Goal: Check status: Check status

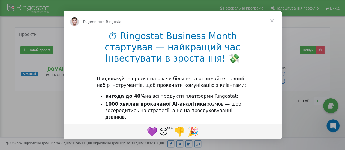
click at [272, 20] on span "Close" at bounding box center [272, 21] width 20 height 20
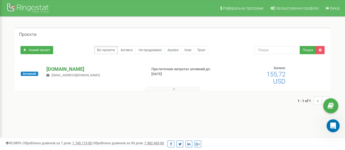
click at [68, 69] on p "[DOMAIN_NAME]" at bounding box center [94, 69] width 96 height 7
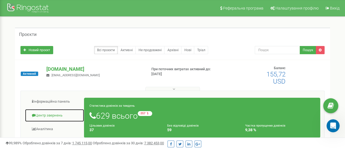
click at [43, 115] on link "Центр звернень" at bounding box center [54, 115] width 59 height 13
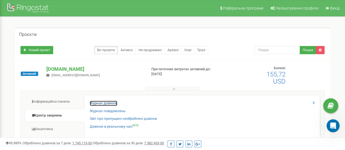
click at [99, 103] on link "Журнал дзвінків" at bounding box center [104, 103] width 28 height 5
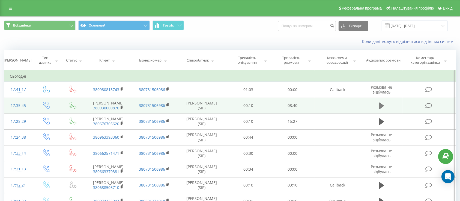
click at [384, 107] on button at bounding box center [382, 105] width 8 height 8
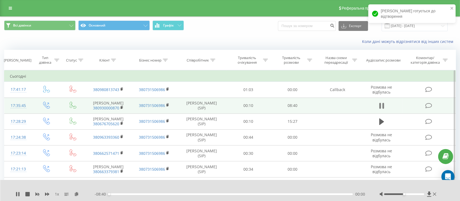
click at [382, 107] on icon at bounding box center [381, 106] width 5 height 8
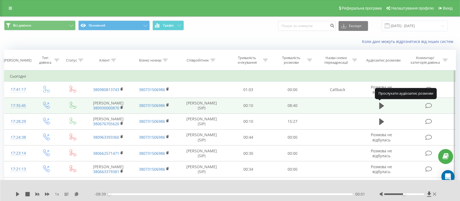
click at [382, 107] on icon at bounding box center [381, 105] width 5 height 7
click at [128, 194] on div "00:34" at bounding box center [231, 194] width 244 height 2
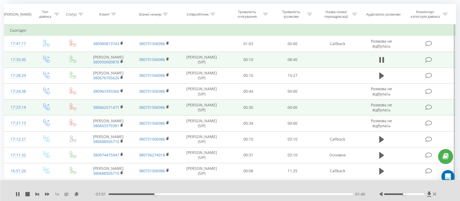
scroll to position [36, 0]
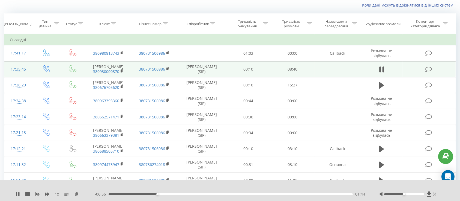
click at [161, 194] on div "01:44" at bounding box center [231, 194] width 244 height 2
click at [165, 194] on div "01:53" at bounding box center [231, 194] width 244 height 2
click at [169, 193] on div "00:00" at bounding box center [231, 194] width 244 height 2
click at [174, 194] on div "02:20" at bounding box center [231, 194] width 244 height 2
click at [178, 194] on div "02:20" at bounding box center [231, 194] width 244 height 2
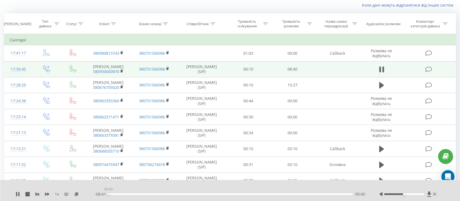
click at [183, 194] on div "00:00" at bounding box center [231, 194] width 244 height 2
click at [187, 194] on div "02:40" at bounding box center [231, 194] width 244 height 2
click at [190, 194] on div "02:47" at bounding box center [231, 194] width 244 height 2
click at [194, 194] on div "02:56" at bounding box center [231, 194] width 244 height 2
click at [222, 193] on div "04:02" at bounding box center [231, 194] width 244 height 2
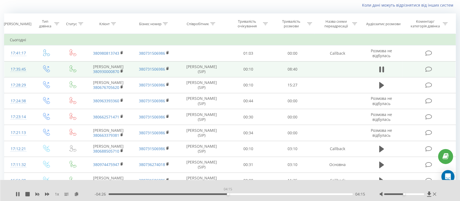
click at [228, 193] on div "04:15" at bounding box center [231, 194] width 244 height 2
click at [233, 193] on div "04:15" at bounding box center [231, 194] width 244 height 2
click at [238, 193] on div "04:26" at bounding box center [231, 194] width 244 height 2
click at [243, 193] on div "04:47" at bounding box center [231, 194] width 244 height 2
click at [247, 193] on div "04:47" at bounding box center [231, 194] width 244 height 2
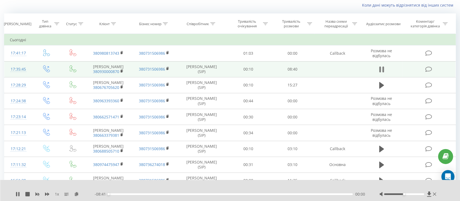
click at [378, 67] on button at bounding box center [382, 69] width 8 height 8
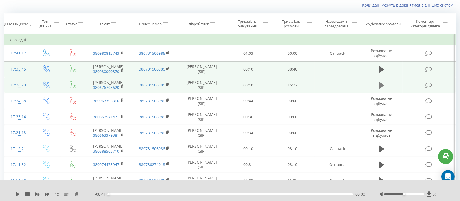
click at [382, 84] on icon at bounding box center [381, 85] width 5 height 7
click at [16, 194] on icon at bounding box center [16, 194] width 1 height 4
click at [17, 195] on icon at bounding box center [17, 194] width 3 height 4
click at [18, 192] on icon at bounding box center [18, 194] width 4 height 4
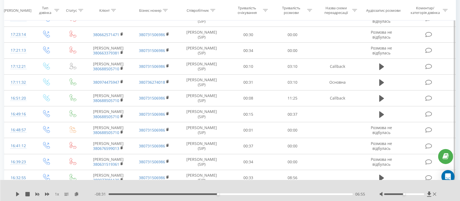
scroll to position [109, 0]
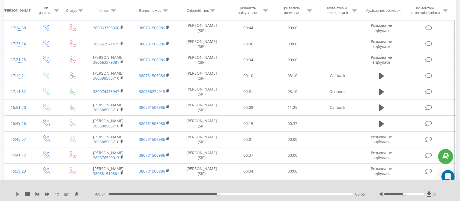
click at [16, 195] on icon at bounding box center [18, 194] width 4 height 4
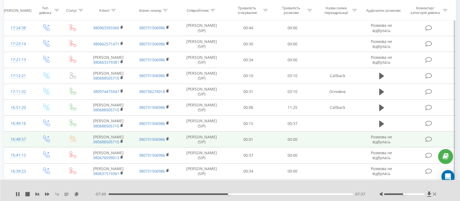
scroll to position [36, 0]
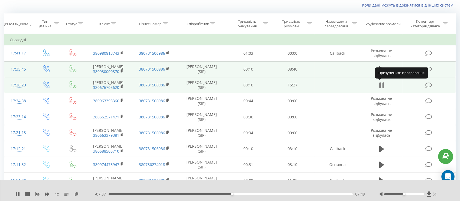
click at [383, 86] on icon at bounding box center [383, 85] width 2 height 6
